Goal: Task Accomplishment & Management: Manage account settings

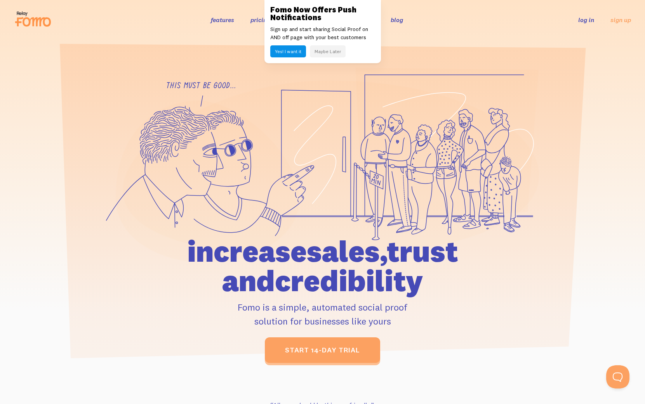
click at [321, 52] on button "Maybe Later" at bounding box center [328, 51] width 36 height 12
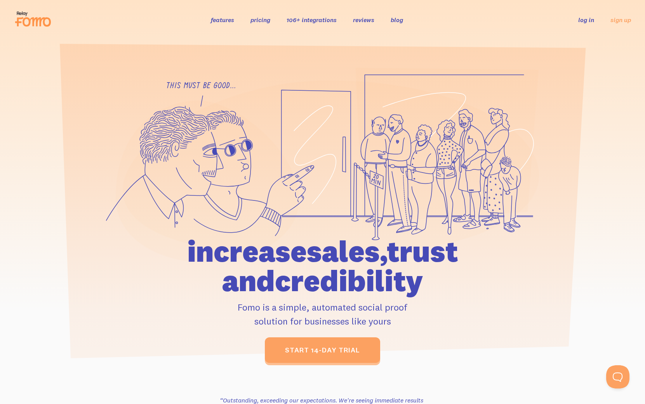
click at [592, 21] on link "log in" at bounding box center [586, 20] width 16 height 8
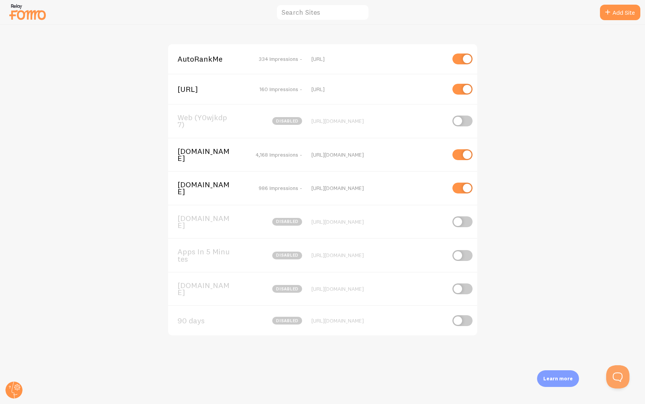
click at [196, 62] on span "AutoRankMe" at bounding box center [208, 59] width 62 height 7
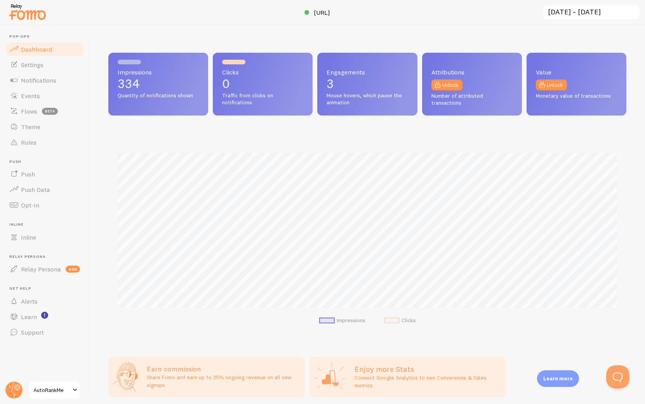
scroll to position [204, 518]
click at [26, 97] on span "Events" at bounding box center [30, 96] width 19 height 8
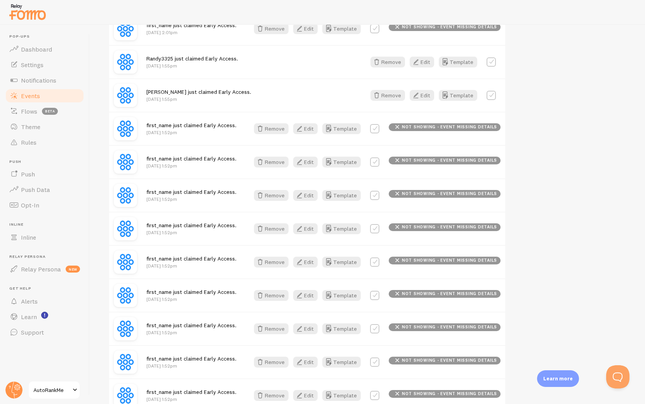
scroll to position [900, 0]
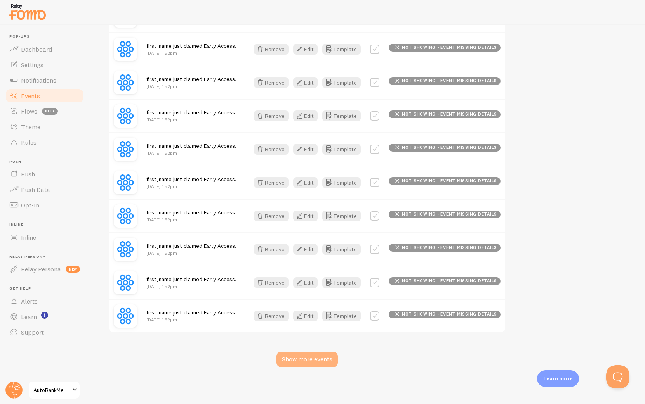
click at [302, 362] on div "Show more events" at bounding box center [306, 360] width 61 height 16
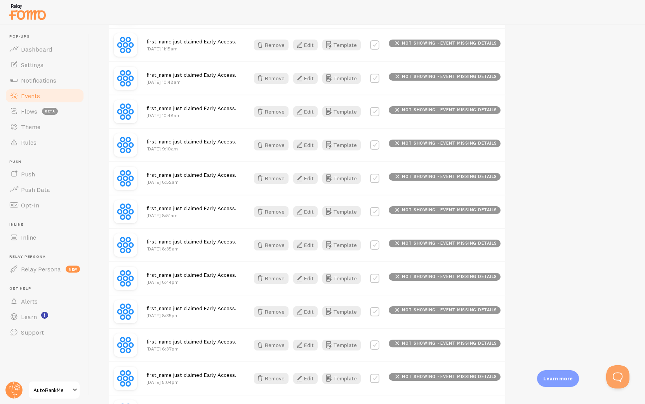
scroll to position [1901, 0]
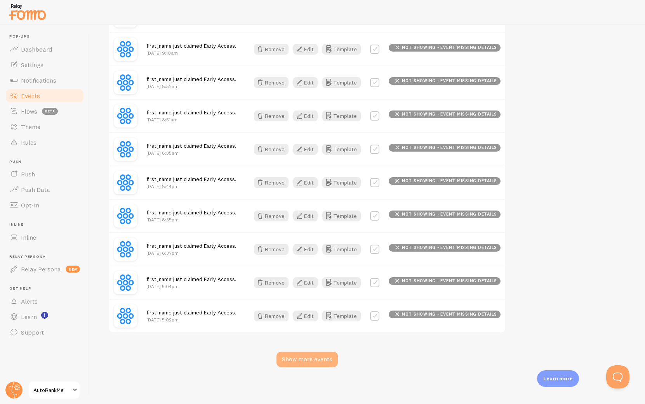
click at [298, 355] on div "Show more events" at bounding box center [306, 360] width 61 height 16
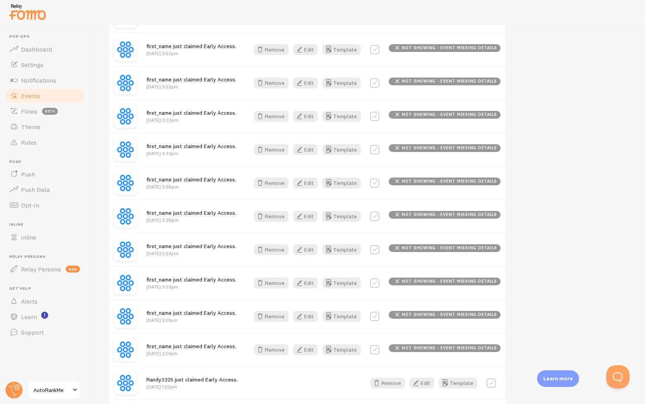
scroll to position [0, 0]
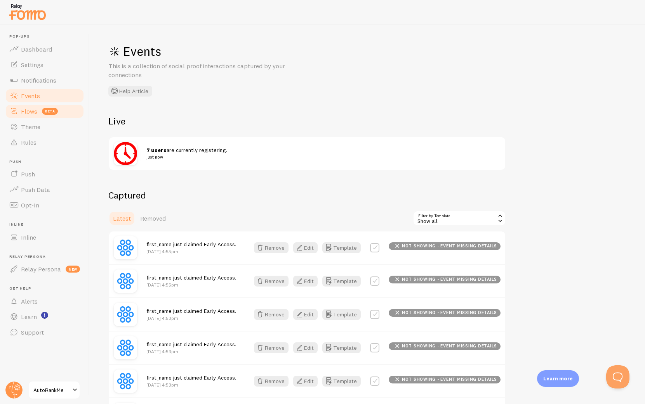
click at [43, 111] on span "beta" at bounding box center [50, 111] width 16 height 7
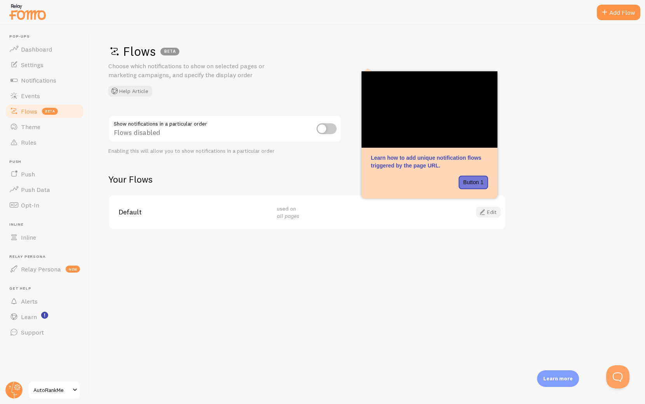
click at [494, 213] on link "Edit" at bounding box center [488, 212] width 24 height 11
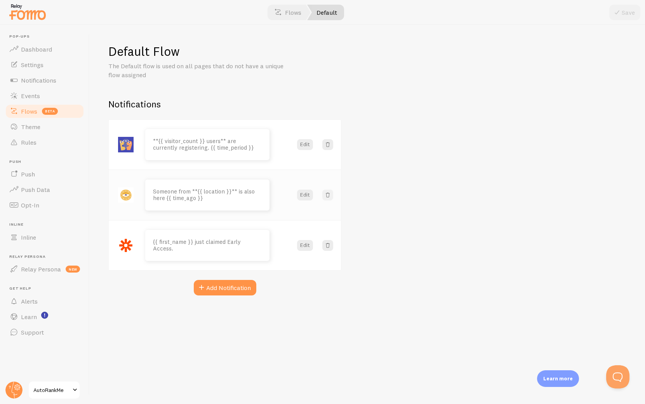
click at [328, 196] on span at bounding box center [328, 195] width 8 height 8
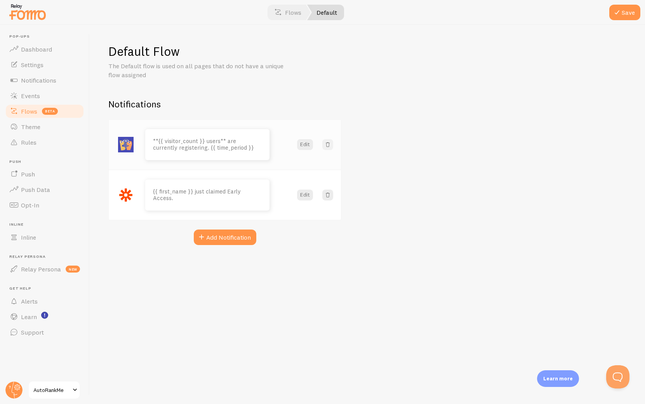
click at [330, 142] on span at bounding box center [328, 145] width 8 height 8
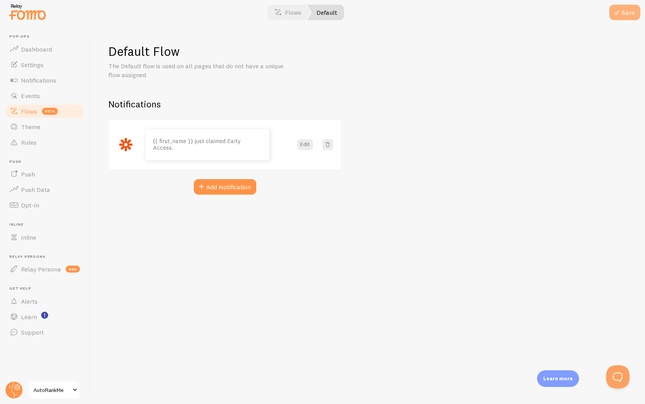
click at [630, 15] on button "Save" at bounding box center [624, 13] width 31 height 16
